Goal: Check status: Check status

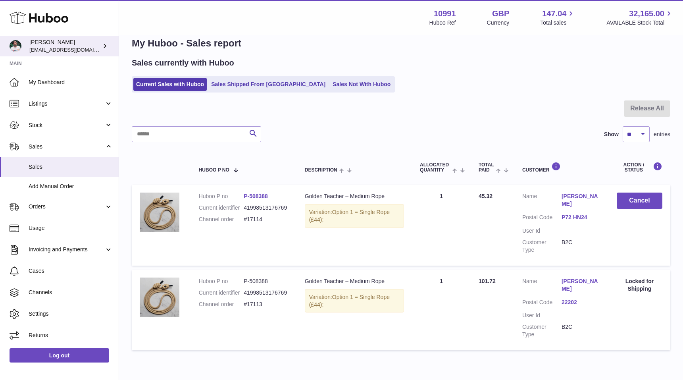
scroll to position [15, 0]
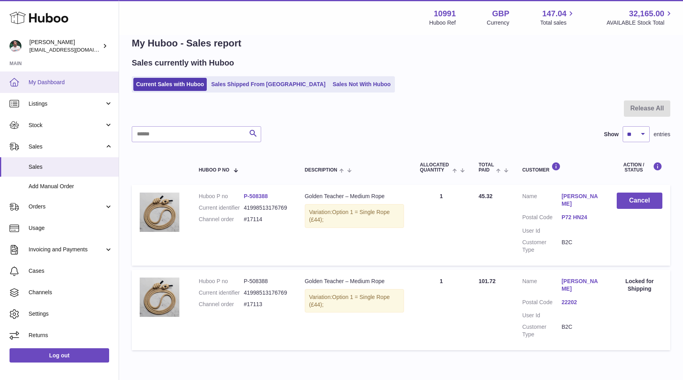
click at [39, 76] on link "My Dashboard" at bounding box center [59, 81] width 119 height 21
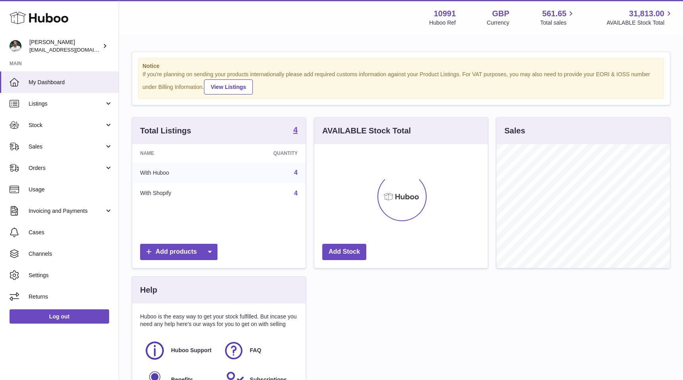
scroll to position [124, 173]
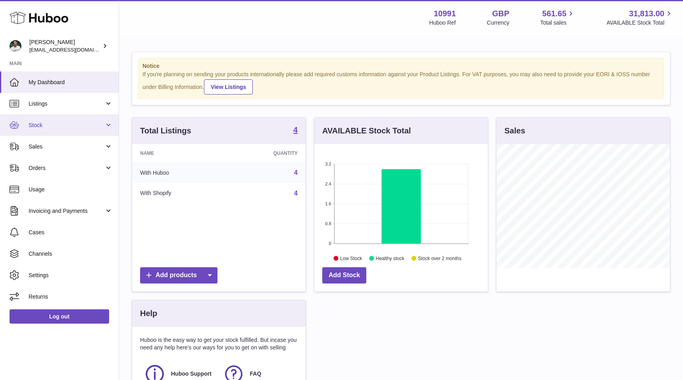
click at [83, 132] on link "Stock" at bounding box center [59, 124] width 119 height 21
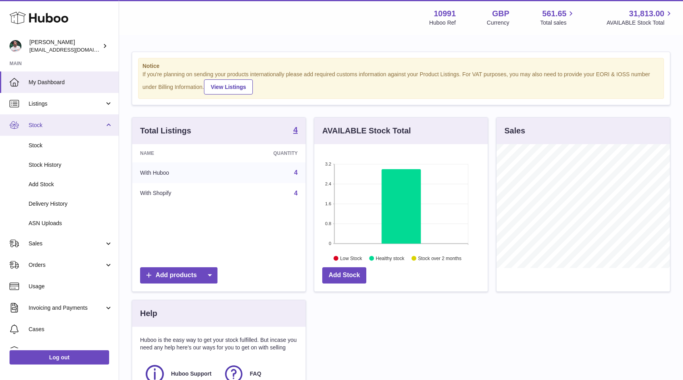
click at [80, 129] on link "Stock" at bounding box center [59, 124] width 119 height 21
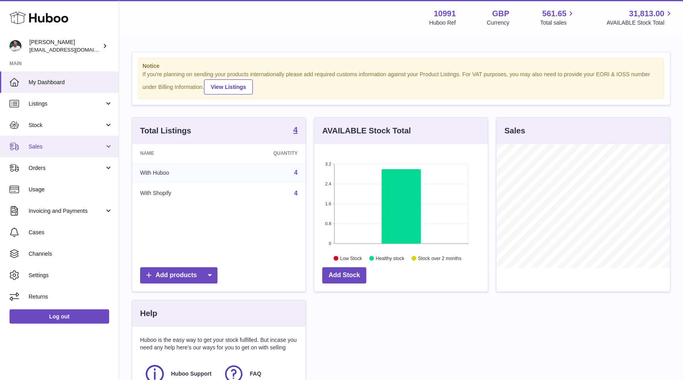
click at [77, 146] on span "Sales" at bounding box center [67, 147] width 76 height 8
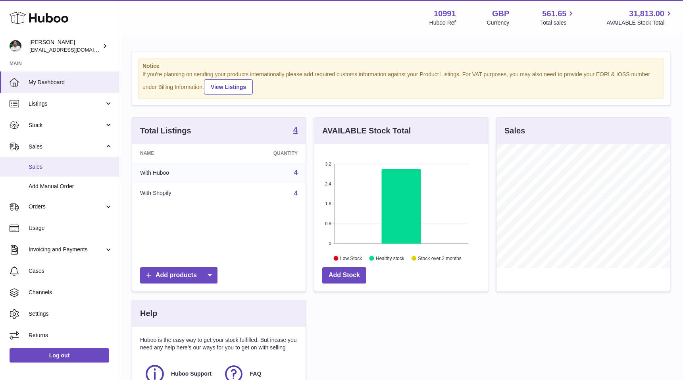
click at [63, 161] on link "Sales" at bounding box center [59, 166] width 119 height 19
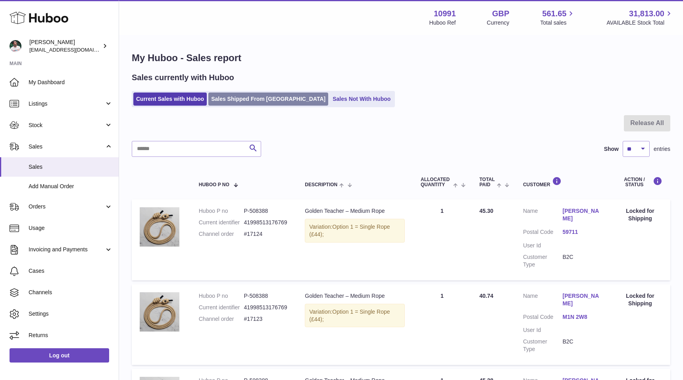
click at [249, 103] on link "Sales Shipped From [GEOGRAPHIC_DATA]" at bounding box center [268, 98] width 120 height 13
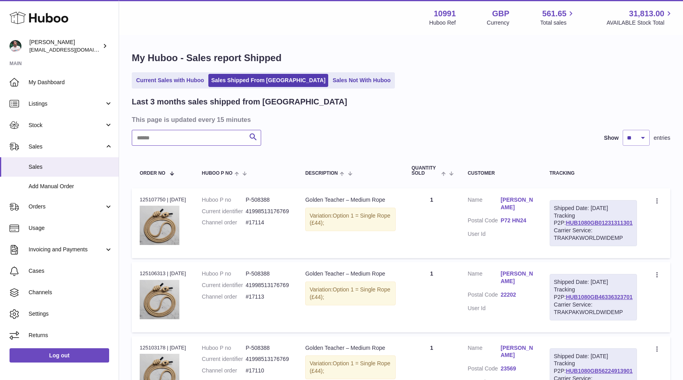
click at [197, 140] on input "text" at bounding box center [196, 138] width 129 height 16
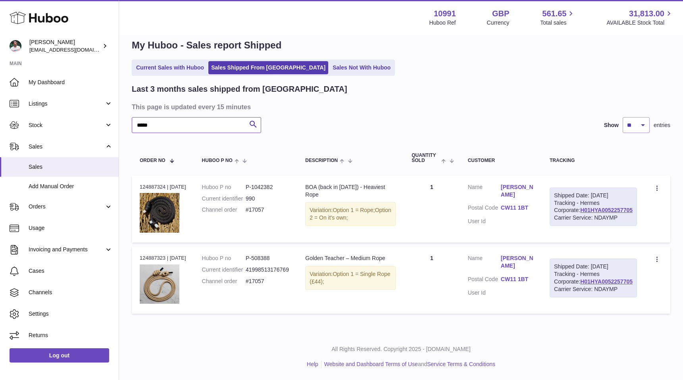
scroll to position [49, 0]
type input "*****"
click at [658, 185] on icon at bounding box center [657, 189] width 9 height 8
click at [622, 214] on li "Duplicate Order" at bounding box center [622, 222] width 79 height 17
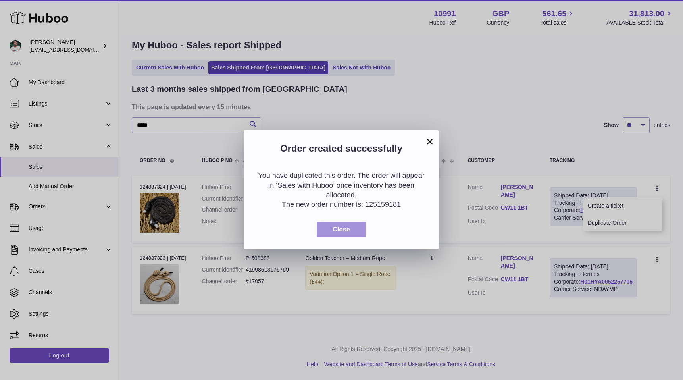
click at [357, 225] on button "Close" at bounding box center [341, 230] width 49 height 16
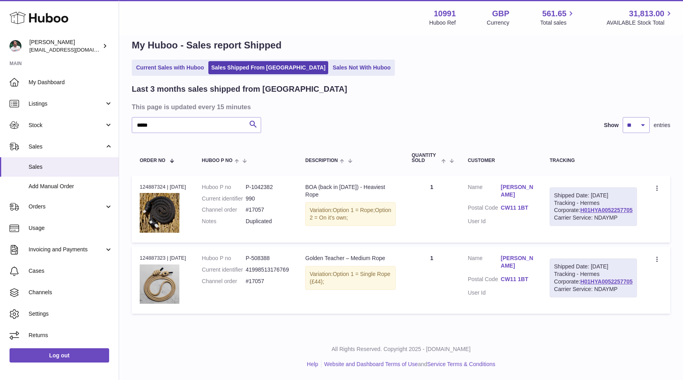
scroll to position [0, 0]
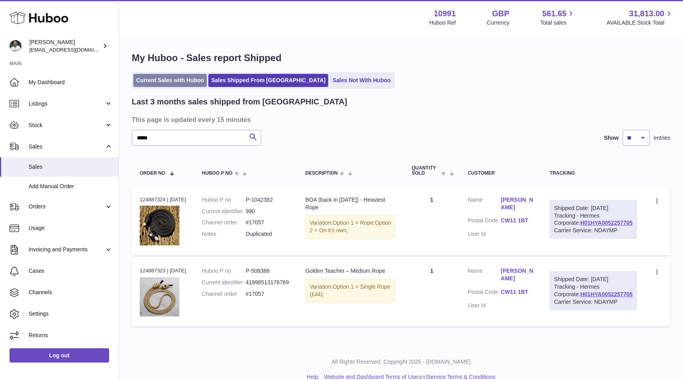
click at [162, 77] on link "Current Sales with Huboo" at bounding box center [169, 80] width 73 height 13
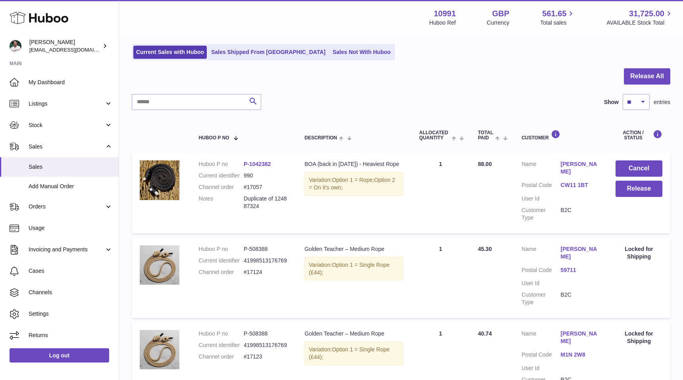
scroll to position [78, 0]
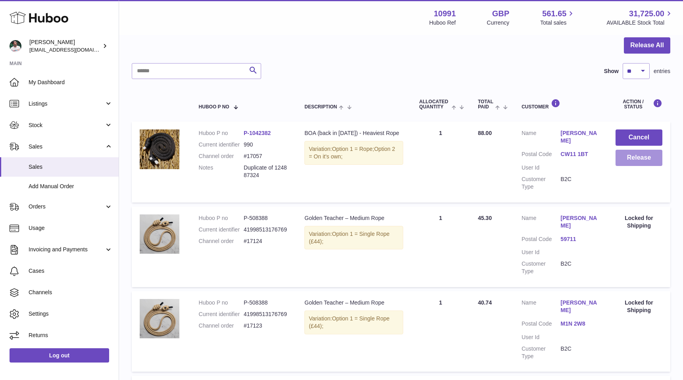
click at [645, 162] on button "Release" at bounding box center [639, 158] width 47 height 16
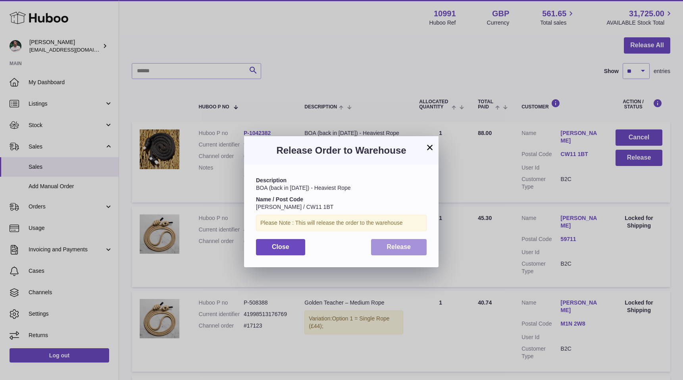
click at [399, 247] on span "Release" at bounding box center [399, 246] width 24 height 7
